Goal: Information Seeking & Learning: Learn about a topic

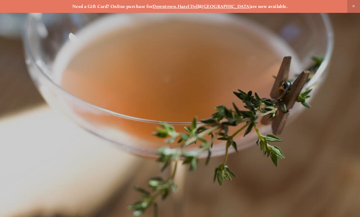
scroll to position [-5, 0]
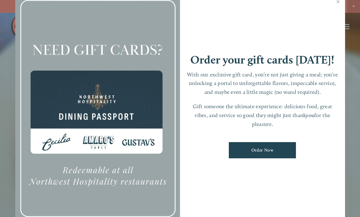
click at [339, 6] on link "Close" at bounding box center [338, 2] width 12 height 17
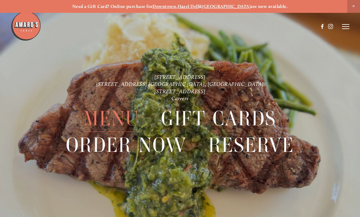
click at [124, 122] on span "Menu" at bounding box center [112, 119] width 56 height 26
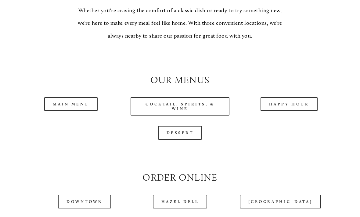
scroll to position [499, 0]
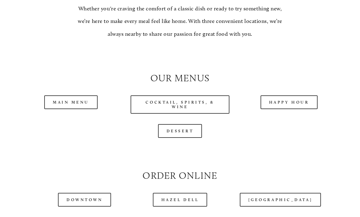
click at [292, 109] on link "Happy Hour" at bounding box center [289, 102] width 57 height 14
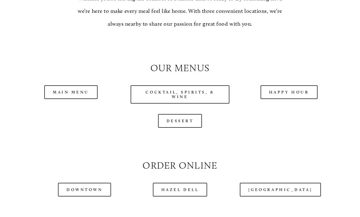
click at [155, 100] on link "Cocktail, Spirits, & Wine" at bounding box center [180, 94] width 99 height 18
click at [81, 99] on link "Main Menu" at bounding box center [70, 92] width 53 height 14
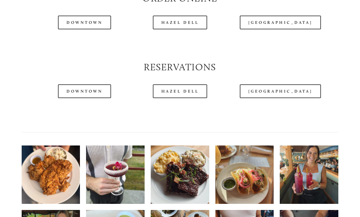
scroll to position [673, 0]
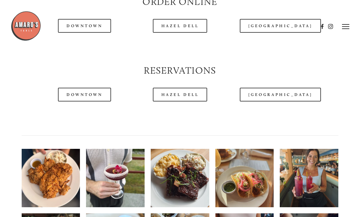
click at [124, 182] on img at bounding box center [115, 178] width 59 height 78
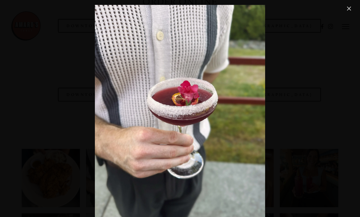
click at [346, 11] on link "Close" at bounding box center [349, 8] width 7 height 7
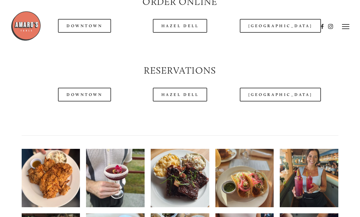
scroll to position [716, 0]
